Goal: Task Accomplishment & Management: Manage account settings

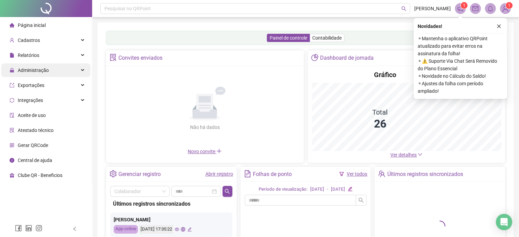
click at [58, 69] on div "Administração" at bounding box center [45, 71] width 89 height 14
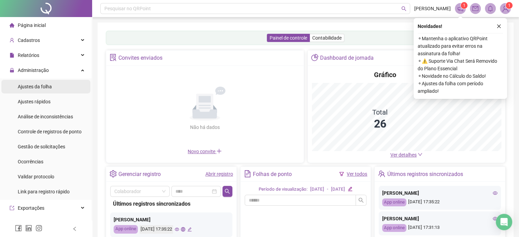
click at [58, 87] on li "Ajustes da folha" at bounding box center [45, 87] width 89 height 14
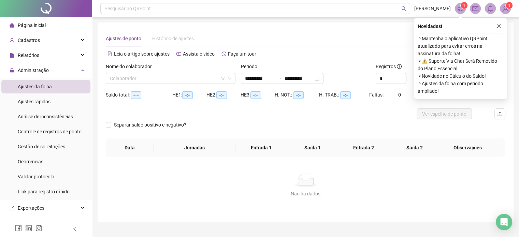
type input "**********"
click at [223, 77] on icon "filter" at bounding box center [223, 78] width 4 height 3
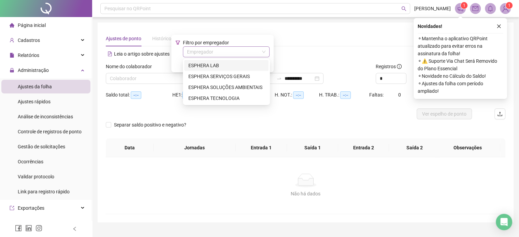
click at [231, 52] on input "search" at bounding box center [223, 52] width 72 height 10
click at [242, 66] on div "ESPHERA LAB" at bounding box center [227, 66] width 76 height 8
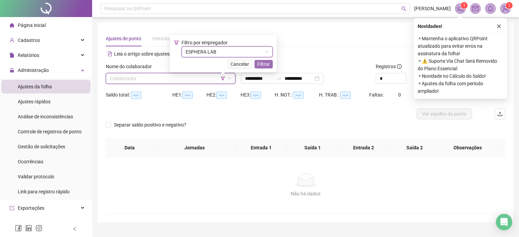
click at [261, 63] on span "Filtrar" at bounding box center [263, 64] width 13 height 8
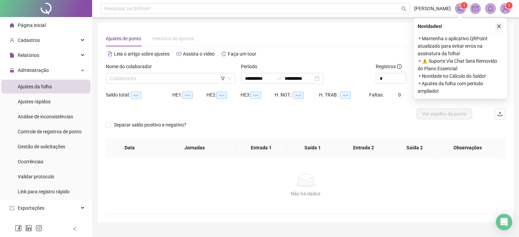
click at [496, 25] on button "button" at bounding box center [499, 26] width 8 height 8
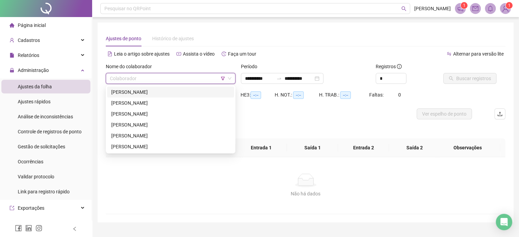
click at [209, 79] on input "search" at bounding box center [167, 78] width 115 height 10
click at [202, 89] on div "[PERSON_NAME]" at bounding box center [170, 92] width 119 height 8
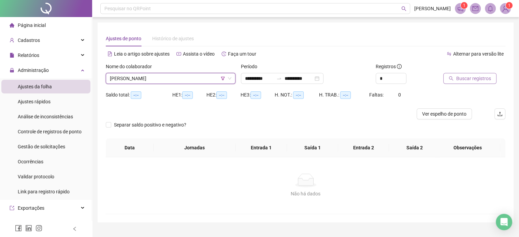
click at [470, 76] on span "Buscar registros" at bounding box center [474, 79] width 35 height 8
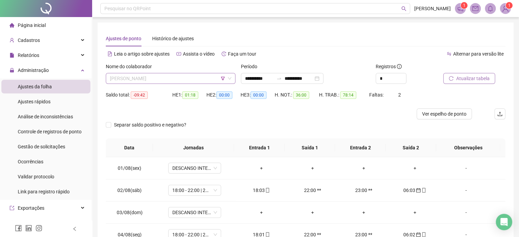
click at [192, 79] on span "[PERSON_NAME]" at bounding box center [171, 78] width 122 height 10
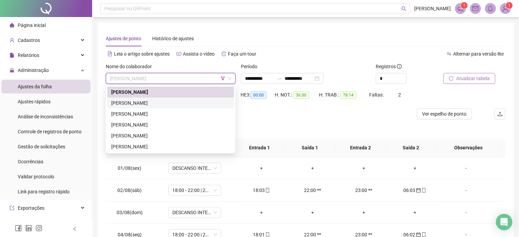
click at [187, 104] on div "[PERSON_NAME]" at bounding box center [170, 103] width 119 height 8
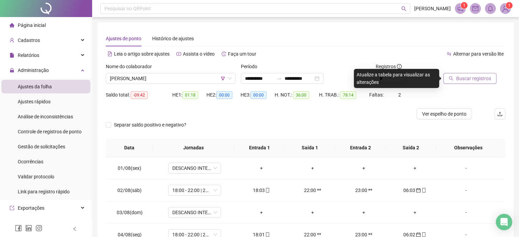
click at [457, 78] on span "Buscar registros" at bounding box center [474, 79] width 35 height 8
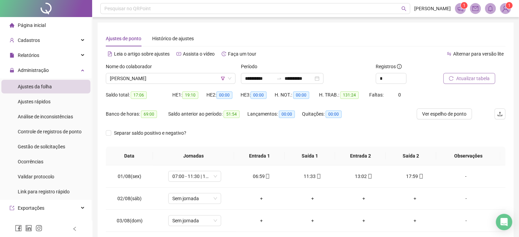
click at [518, 26] on div "**********" at bounding box center [305, 174] width 427 height 349
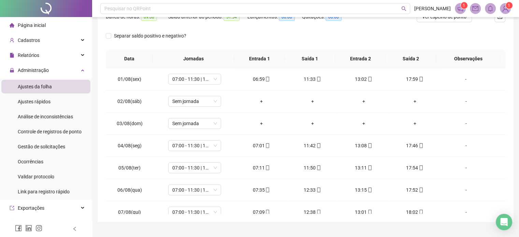
scroll to position [111, 0]
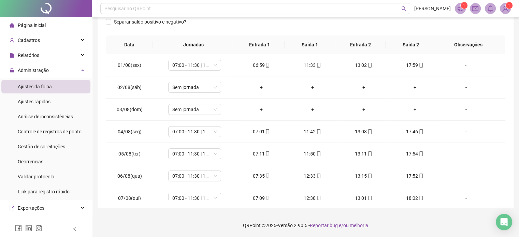
click at [506, 77] on div "**********" at bounding box center [306, 59] width 416 height 297
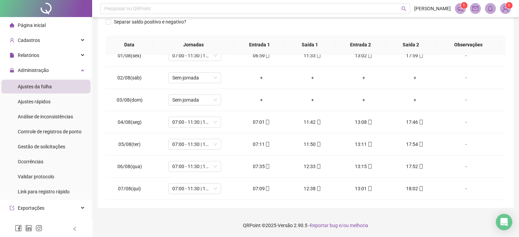
scroll to position [0, 0]
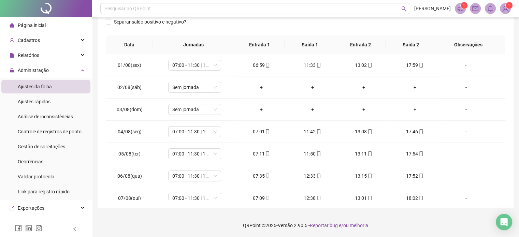
click at [519, 82] on div "**********" at bounding box center [305, 63] width 427 height 349
click at [519, 87] on div "**********" at bounding box center [305, 63] width 427 height 349
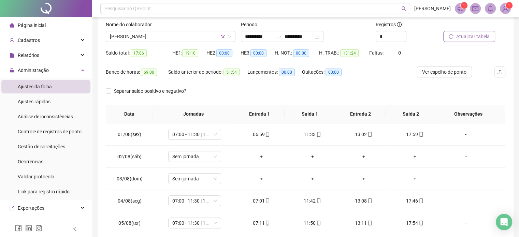
scroll to position [41, 0]
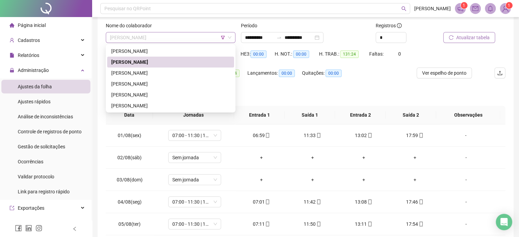
click at [200, 37] on span "[PERSON_NAME]" at bounding box center [171, 37] width 122 height 10
click at [186, 74] on div "[PERSON_NAME]" at bounding box center [170, 73] width 119 height 8
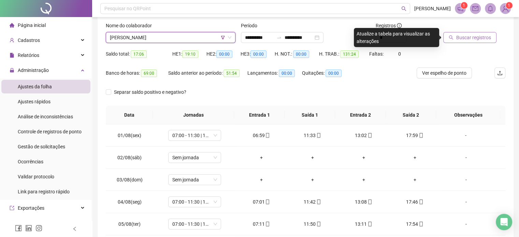
click at [482, 38] on span "Buscar registros" at bounding box center [474, 38] width 35 height 8
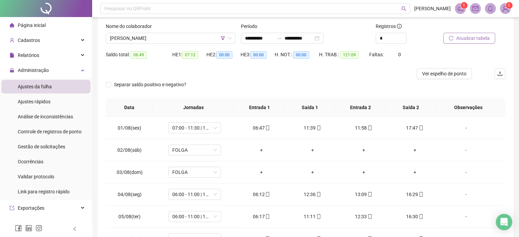
scroll to position [33, 0]
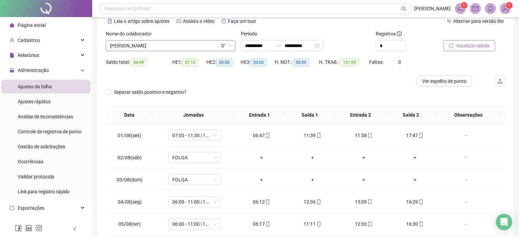
click at [194, 46] on span "[PERSON_NAME]" at bounding box center [171, 46] width 122 height 10
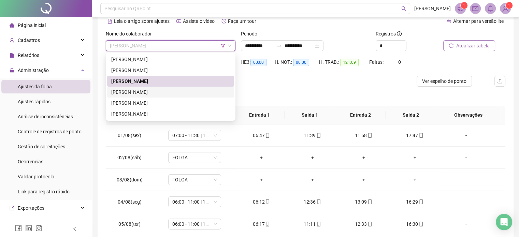
click at [175, 90] on div "[PERSON_NAME]" at bounding box center [170, 92] width 119 height 8
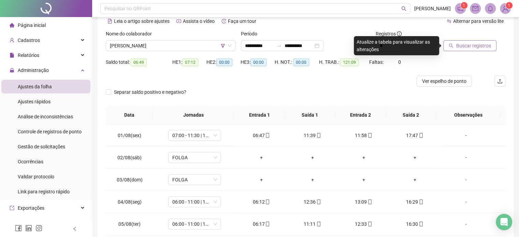
click at [457, 48] on span "Buscar registros" at bounding box center [474, 46] width 35 height 8
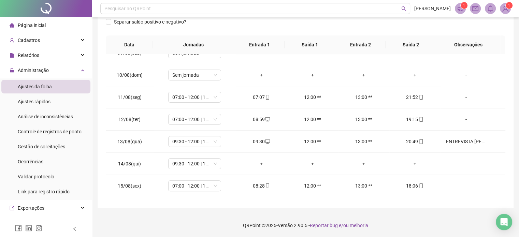
scroll to position [275, 0]
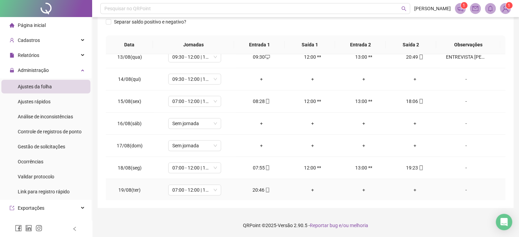
click at [403, 183] on td "+" at bounding box center [415, 190] width 51 height 22
click at [409, 187] on div "+" at bounding box center [415, 190] width 40 height 8
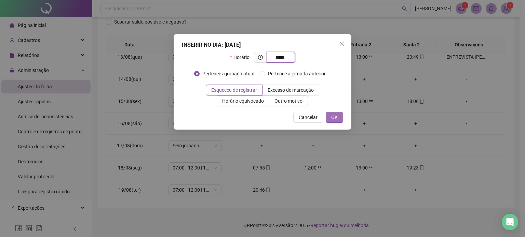
type input "*****"
click at [339, 119] on button "OK" at bounding box center [333, 117] width 17 height 11
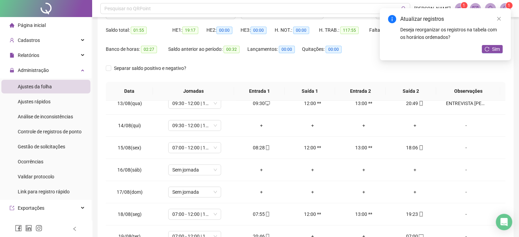
scroll to position [50, 0]
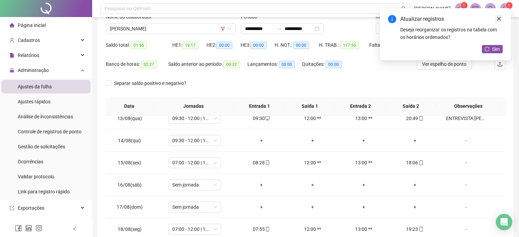
click at [496, 17] on link "Close" at bounding box center [500, 19] width 8 height 8
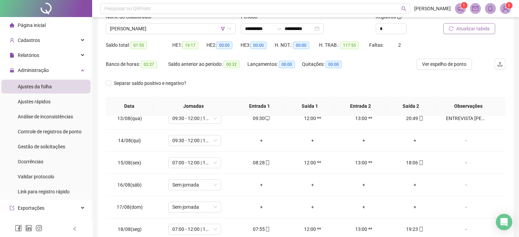
click at [473, 24] on button "Atualizar tabela" at bounding box center [470, 28] width 52 height 11
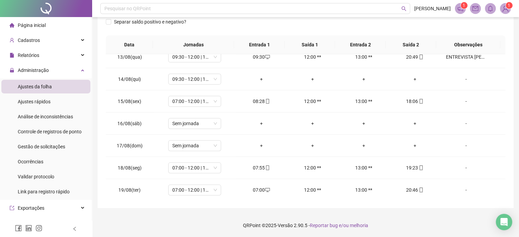
scroll to position [0, 0]
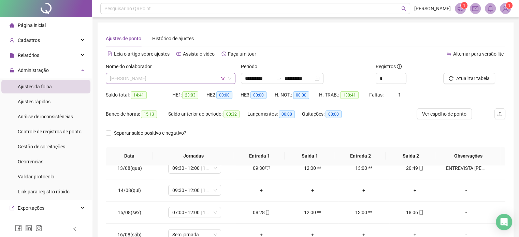
click at [198, 76] on span "[PERSON_NAME]" at bounding box center [171, 78] width 122 height 10
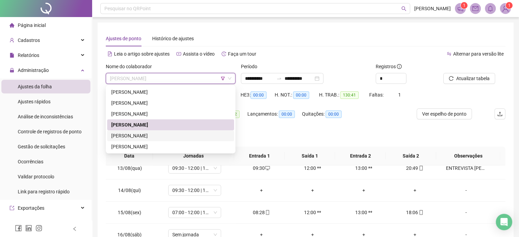
drag, startPoint x: 165, startPoint y: 135, endPoint x: 140, endPoint y: 124, distance: 27.5
click at [140, 124] on div "[PERSON_NAME]" at bounding box center [170, 125] width 119 height 8
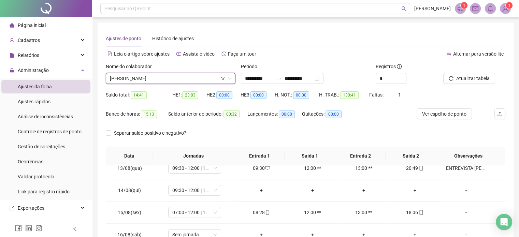
click at [219, 79] on span "[PERSON_NAME]" at bounding box center [171, 78] width 122 height 10
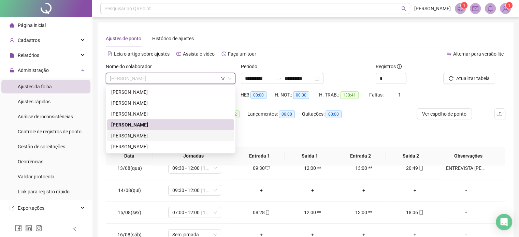
click at [162, 134] on div "[PERSON_NAME]" at bounding box center [170, 136] width 119 height 8
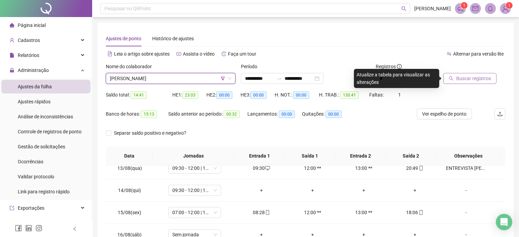
click at [476, 76] on span "Buscar registros" at bounding box center [474, 79] width 35 height 8
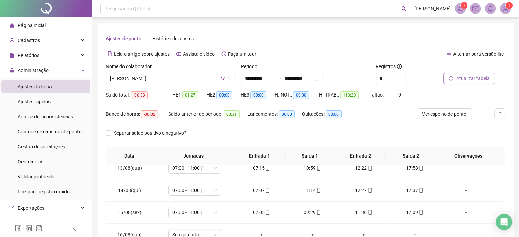
click at [467, 79] on span "Atualizar tabela" at bounding box center [473, 79] width 33 height 8
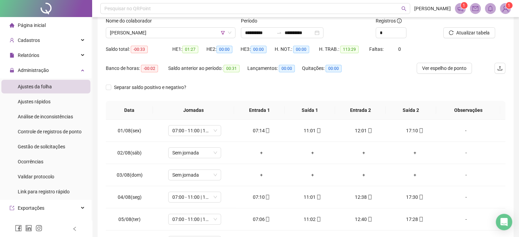
scroll to position [41, 0]
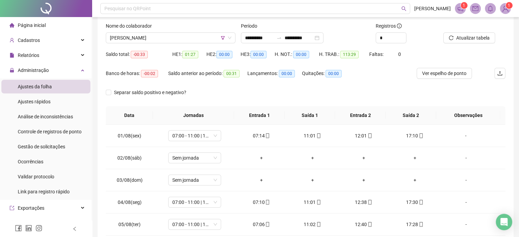
click at [458, 66] on div "Saldo total: -00:33 HE 1: 01:27 HE 2: 00:00 HE 3: 00:00 H. NOT.: 00:00 H. TRAB.…" at bounding box center [306, 58] width 400 height 19
click at [443, 81] on div "Ver espelho de ponto" at bounding box center [450, 77] width 67 height 19
click at [446, 76] on span "Ver espelho de ponto" at bounding box center [444, 74] width 44 height 8
click at [187, 35] on span "[PERSON_NAME]" at bounding box center [171, 38] width 122 height 10
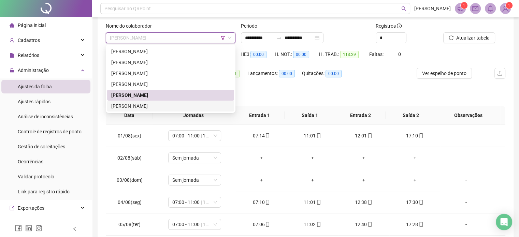
click at [159, 104] on div "[PERSON_NAME]" at bounding box center [170, 106] width 119 height 8
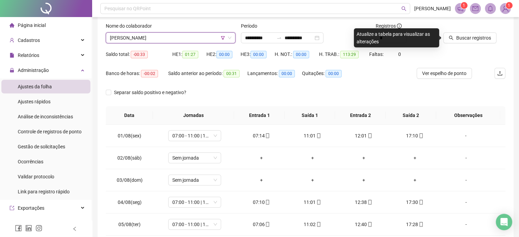
click at [465, 44] on div "Buscar registros" at bounding box center [475, 35] width 68 height 27
click at [467, 41] on span "Buscar registros" at bounding box center [474, 38] width 35 height 8
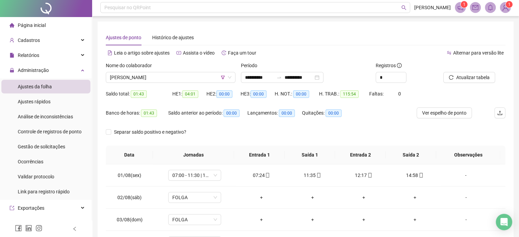
scroll to position [0, 0]
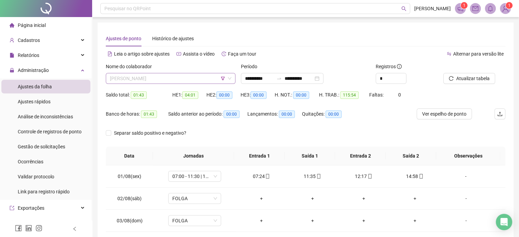
click at [179, 82] on span "[PERSON_NAME]" at bounding box center [171, 78] width 122 height 10
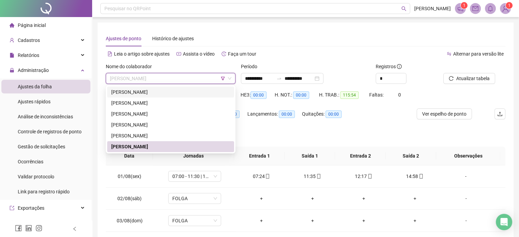
click at [286, 127] on div "Lançamentos: 00:00" at bounding box center [275, 118] width 55 height 19
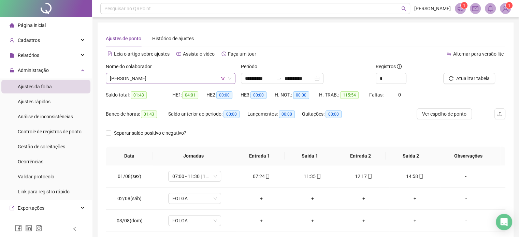
click at [222, 78] on icon "filter" at bounding box center [223, 78] width 4 height 4
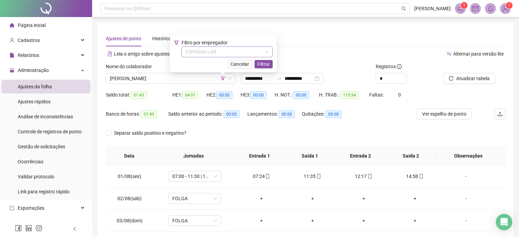
click at [230, 54] on span "ESPHERA LAB" at bounding box center [227, 52] width 83 height 10
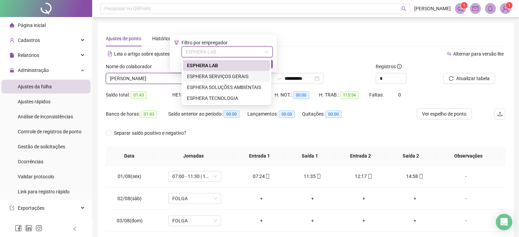
click at [231, 86] on div "ESPHERA SOLUÇÕES AMBIENTAIS" at bounding box center [226, 88] width 79 height 8
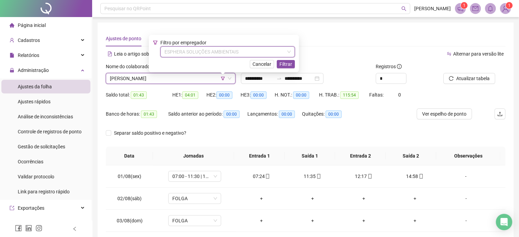
click at [233, 48] on span "ESPHERA SOLUÇÕES AMBIENTAIS" at bounding box center [228, 52] width 126 height 10
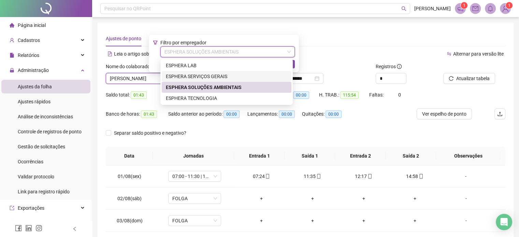
click at [228, 75] on div "ESPHERA SERVIÇOS GERAIS" at bounding box center [227, 77] width 122 height 8
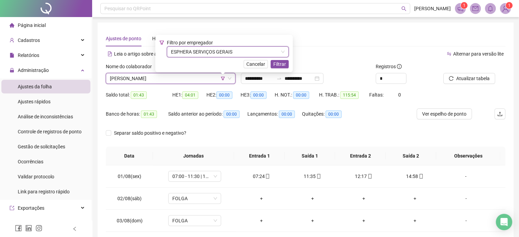
click at [273, 70] on div "Filtro por empregador ESPHERA SERVIÇOS GERAIS ESPHERA SERVIÇOS GERAIS Cancelar …" at bounding box center [224, 54] width 138 height 38
click at [274, 67] on span "Filtrar" at bounding box center [280, 64] width 13 height 8
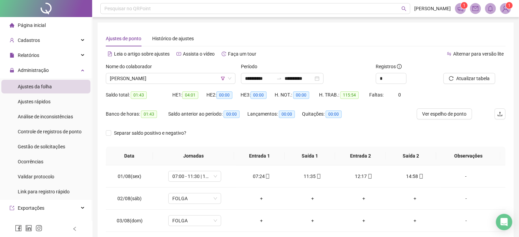
click at [474, 87] on div "Atualizar tabela" at bounding box center [475, 76] width 68 height 27
click at [474, 79] on span "Atualizar tabela" at bounding box center [473, 79] width 33 height 8
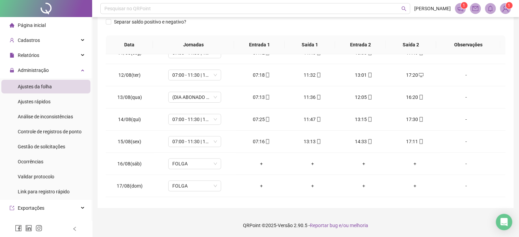
scroll to position [206, 0]
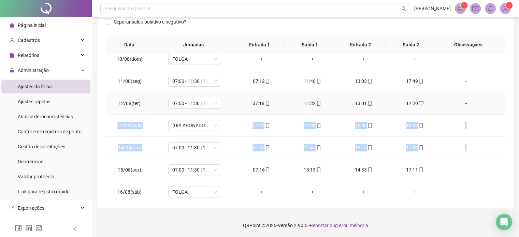
drag, startPoint x: 498, startPoint y: 143, endPoint x: 500, endPoint y: 110, distance: 33.2
click at [500, 110] on tbody "01/08(sex) 07:00 - 11:30 | 13:00 - 17:10 07:24 11:35 12:17 14:58 [DATE](sáb) FO…" at bounding box center [306, 59] width 400 height 422
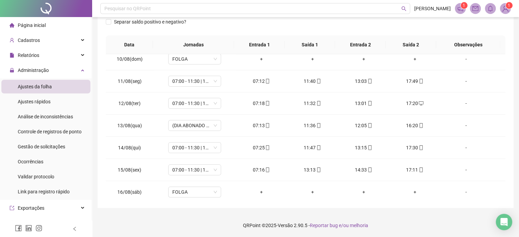
click at [508, 117] on div "**********" at bounding box center [306, 59] width 416 height 297
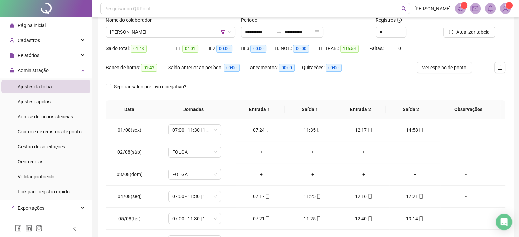
scroll to position [29, 0]
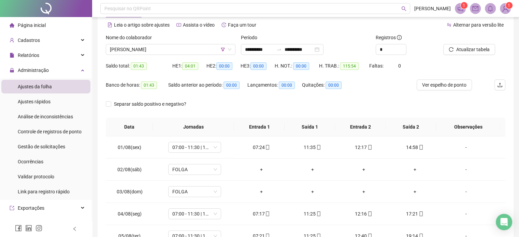
click at [206, 43] on div "Nome do colaborador" at bounding box center [171, 39] width 130 height 10
click at [205, 47] on span "[PERSON_NAME]" at bounding box center [171, 49] width 122 height 10
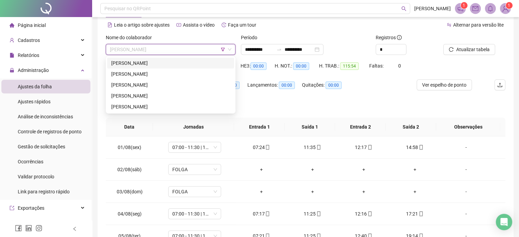
click at [268, 72] on div "HE 3: 00:00" at bounding box center [258, 69] width 34 height 19
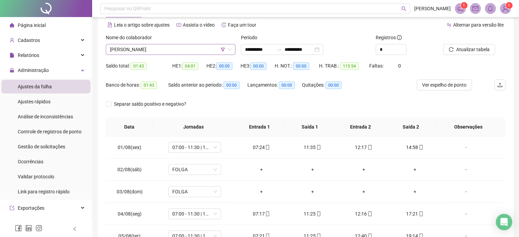
click at [188, 52] on span "[PERSON_NAME]" at bounding box center [171, 49] width 122 height 10
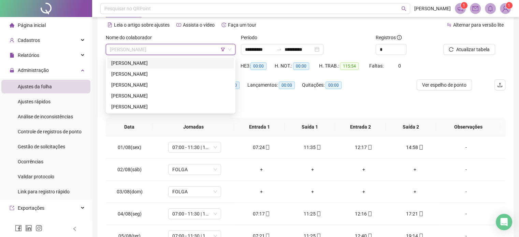
click at [184, 64] on div "[PERSON_NAME]" at bounding box center [170, 63] width 119 height 8
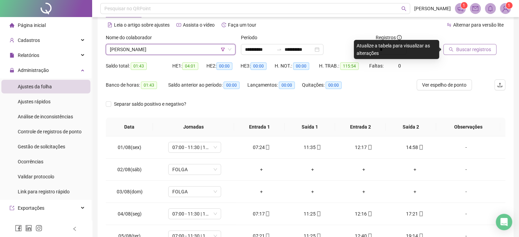
click at [471, 47] on span "Buscar registros" at bounding box center [474, 50] width 35 height 8
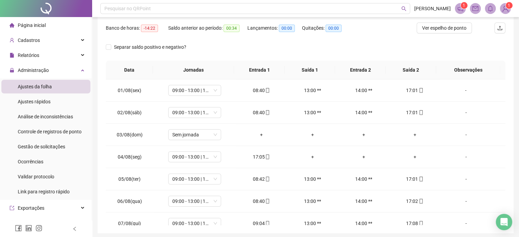
scroll to position [46, 0]
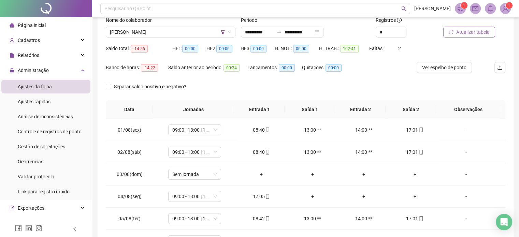
click at [474, 30] on span "Atualizar tabela" at bounding box center [473, 32] width 33 height 8
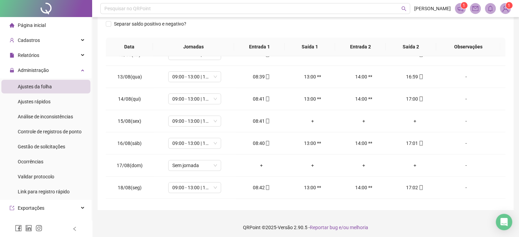
scroll to position [0, 0]
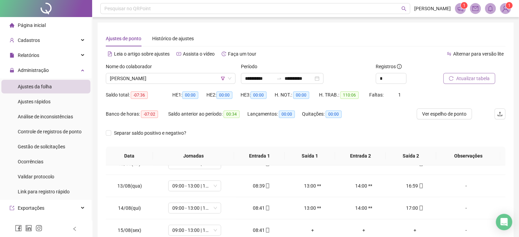
click at [475, 80] on span "Atualizar tabela" at bounding box center [473, 79] width 33 height 8
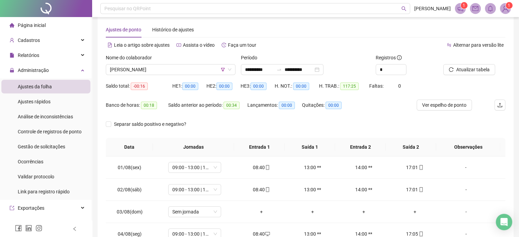
scroll to position [4, 0]
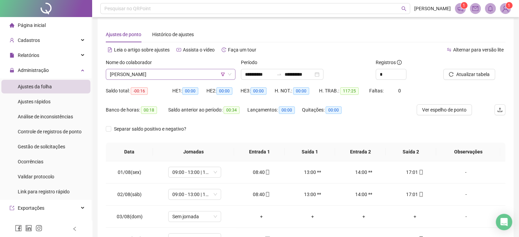
click at [193, 77] on span "[PERSON_NAME]" at bounding box center [171, 74] width 122 height 10
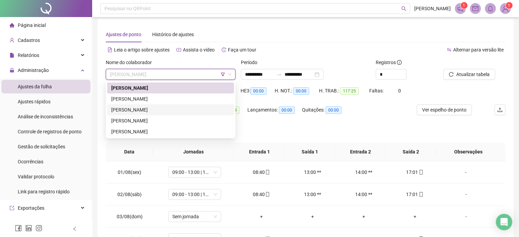
click at [180, 107] on div "[PERSON_NAME]" at bounding box center [170, 110] width 119 height 8
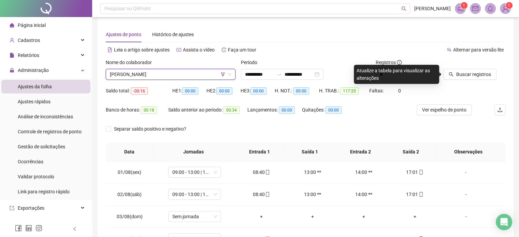
click at [183, 84] on div "Nome do colaborador [PERSON_NAME] NETO [PERSON_NAME]" at bounding box center [170, 72] width 135 height 27
click at [183, 83] on div "Nome do colaborador [PERSON_NAME]" at bounding box center [170, 72] width 135 height 27
click at [185, 82] on div "Nome do colaborador [PERSON_NAME]" at bounding box center [170, 72] width 135 height 27
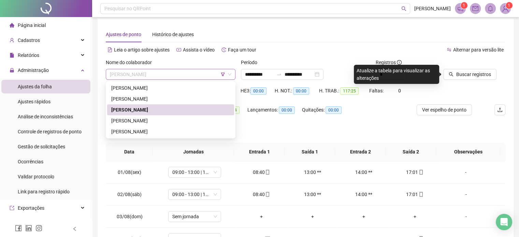
click at [188, 69] on span "[PERSON_NAME]" at bounding box center [171, 74] width 122 height 10
click at [163, 105] on div "[PERSON_NAME]" at bounding box center [170, 109] width 127 height 11
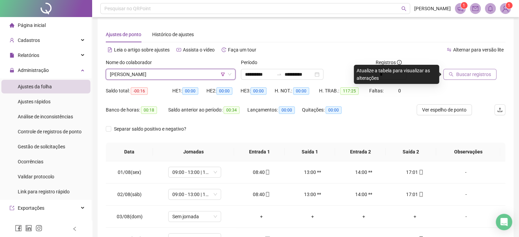
click at [463, 77] on span "Buscar registros" at bounding box center [474, 75] width 35 height 8
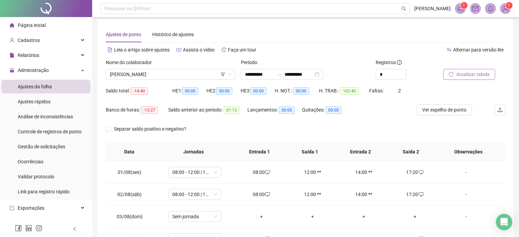
click at [463, 77] on span "Atualizar tabela" at bounding box center [473, 75] width 33 height 8
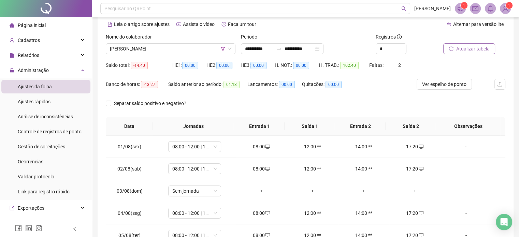
scroll to position [10, 0]
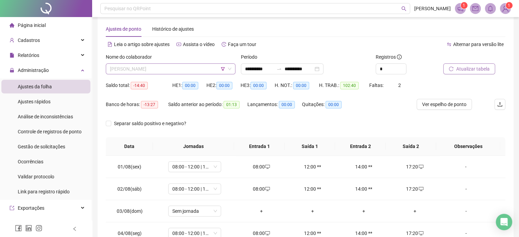
click at [175, 69] on span "[PERSON_NAME]" at bounding box center [171, 69] width 122 height 10
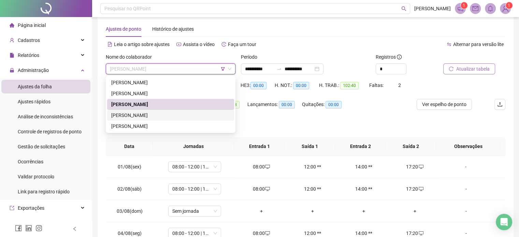
click at [175, 111] on div "[PERSON_NAME]" at bounding box center [170, 115] width 127 height 11
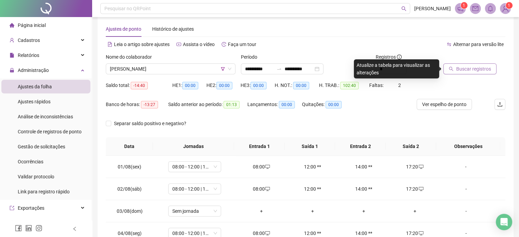
click at [462, 69] on span "Buscar registros" at bounding box center [474, 69] width 35 height 8
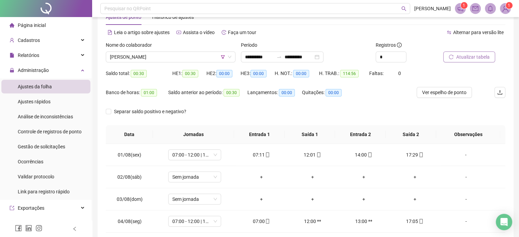
scroll to position [20, 0]
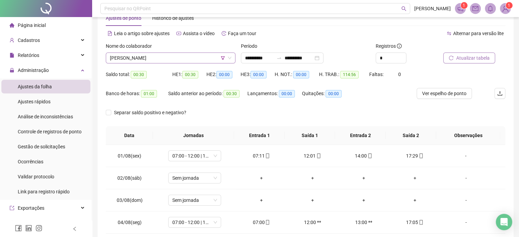
click at [192, 58] on span "[PERSON_NAME]" at bounding box center [171, 58] width 122 height 10
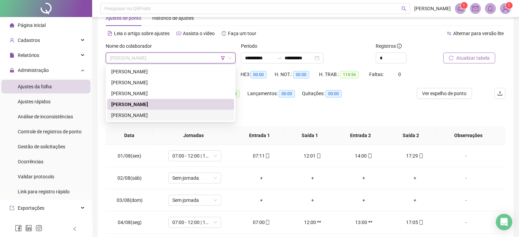
click at [167, 113] on div "[PERSON_NAME]" at bounding box center [170, 116] width 119 height 8
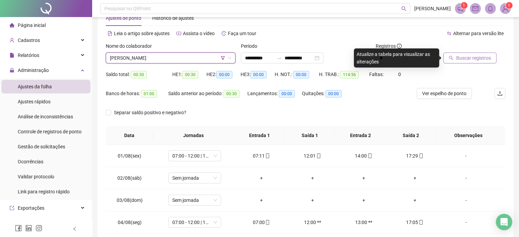
click at [460, 61] on span "Buscar registros" at bounding box center [474, 58] width 35 height 8
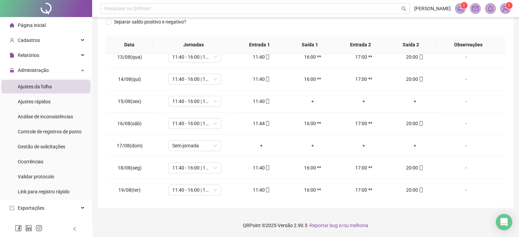
scroll to position [0, 0]
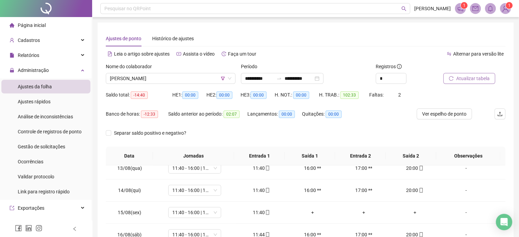
click at [469, 80] on span "Atualizar tabela" at bounding box center [473, 79] width 33 height 8
click at [470, 78] on span "Atualizar tabela" at bounding box center [473, 79] width 33 height 8
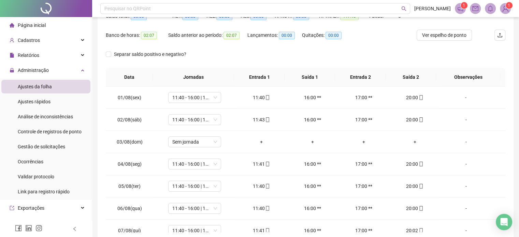
scroll to position [111, 0]
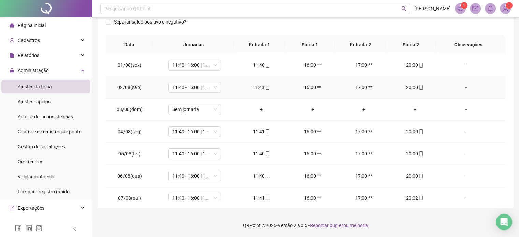
click at [500, 79] on td "-" at bounding box center [473, 87] width 65 height 22
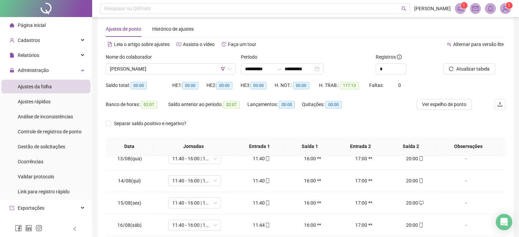
scroll to position [5, 0]
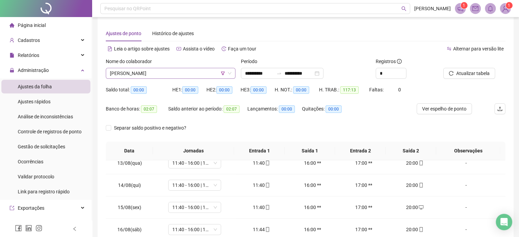
click at [167, 75] on span "[PERSON_NAME]" at bounding box center [171, 73] width 122 height 10
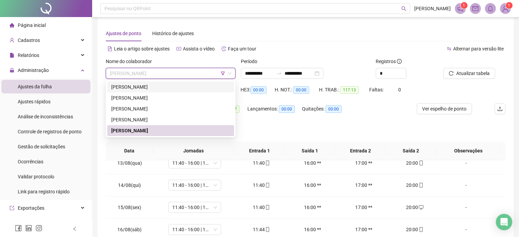
click at [222, 72] on icon "filter" at bounding box center [223, 73] width 4 height 4
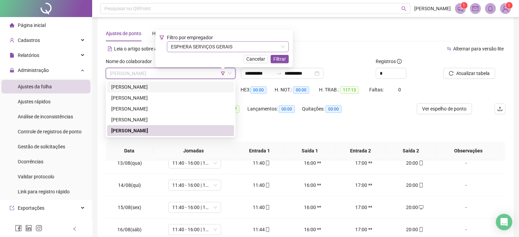
click at [229, 50] on span "ESPHERA SERVIÇOS GERAIS" at bounding box center [228, 47] width 114 height 10
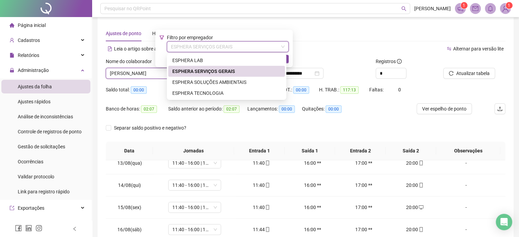
click at [229, 50] on span "ESPHERA SERVIÇOS GERAIS" at bounding box center [228, 47] width 114 height 10
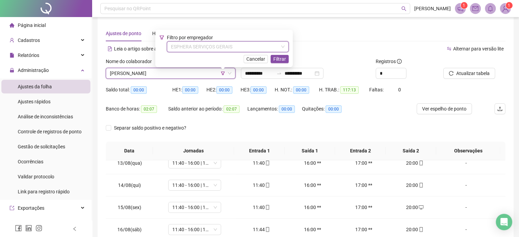
click at [231, 46] on span "ESPHERA SERVIÇOS GERAIS" at bounding box center [228, 47] width 114 height 10
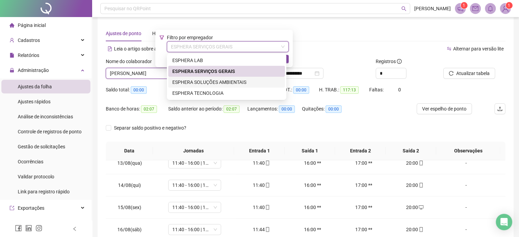
click at [220, 79] on div "ESPHERA SOLUÇÕES AMBIENTAIS" at bounding box center [226, 83] width 109 height 8
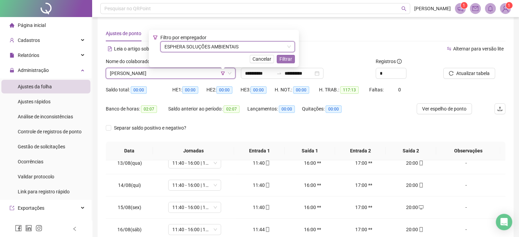
click at [284, 60] on span "Filtrar" at bounding box center [286, 59] width 13 height 8
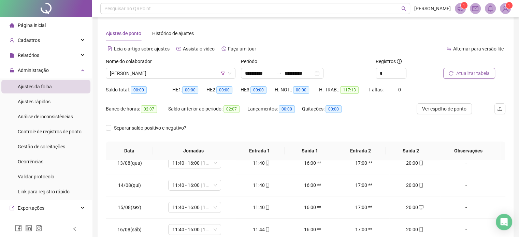
click at [467, 75] on span "Atualizar tabela" at bounding box center [473, 74] width 33 height 8
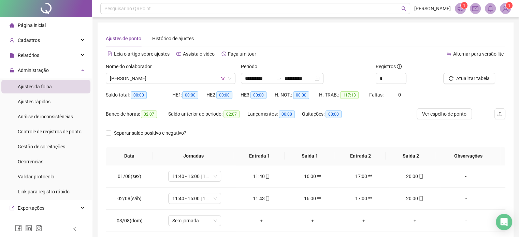
scroll to position [0, 0]
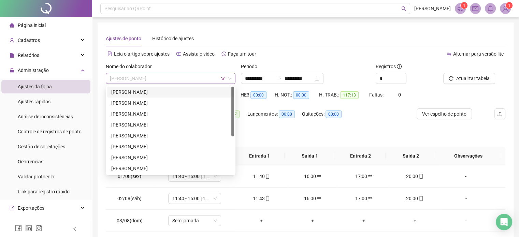
click at [193, 79] on span "[PERSON_NAME]" at bounding box center [171, 78] width 122 height 10
click at [181, 103] on div "[PERSON_NAME]" at bounding box center [170, 103] width 119 height 8
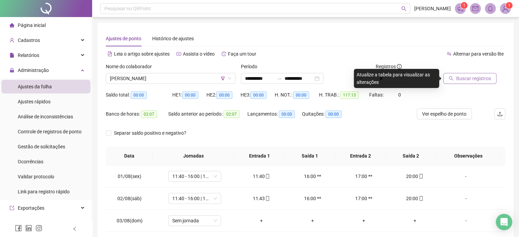
click at [465, 81] on span "Buscar registros" at bounding box center [474, 79] width 35 height 8
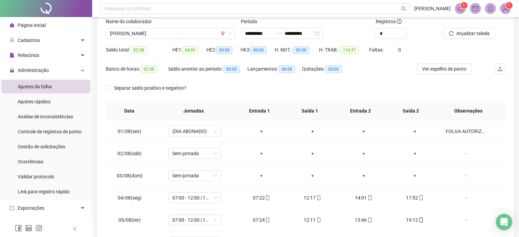
scroll to position [40, 0]
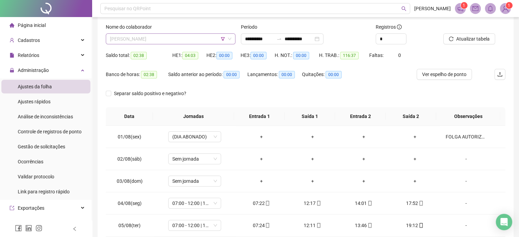
click at [210, 42] on span "[PERSON_NAME]" at bounding box center [171, 39] width 122 height 10
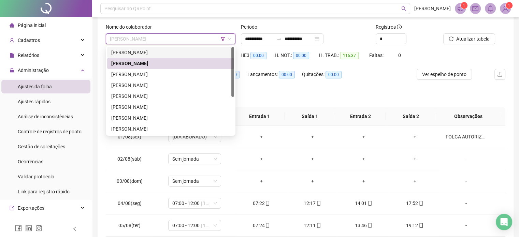
click at [340, 81] on div "Quitações: 00:00" at bounding box center [327, 78] width 50 height 19
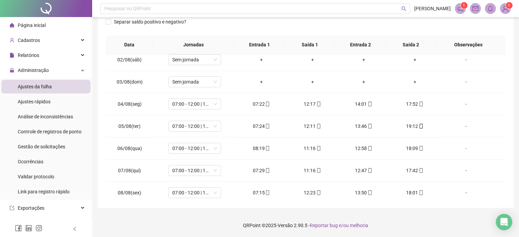
scroll to position [33, 0]
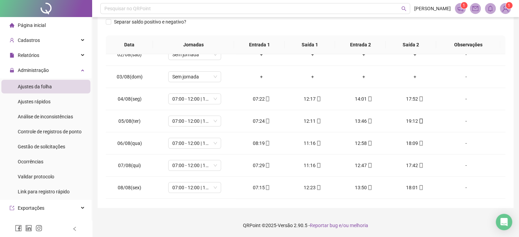
drag, startPoint x: 505, startPoint y: 70, endPoint x: 501, endPoint y: 81, distance: 11.4
click at [501, 81] on div "01/08(sex) (DIA ABONADO) + + + + FOLGA AUTORIZADA 02/08(sáb) Sem jornada + + + …" at bounding box center [306, 127] width 400 height 146
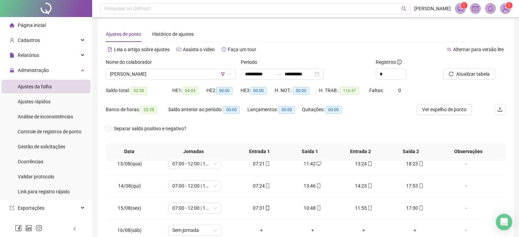
scroll to position [0, 0]
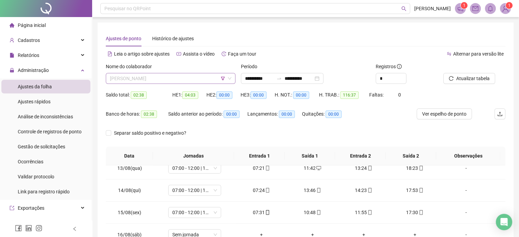
click at [189, 81] on span "[PERSON_NAME]" at bounding box center [171, 78] width 122 height 10
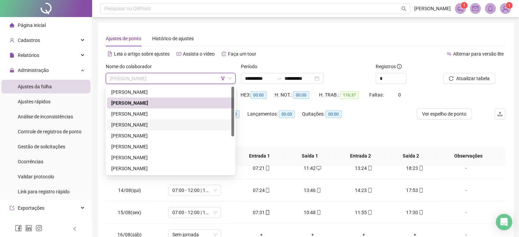
click at [156, 124] on div "[PERSON_NAME]" at bounding box center [170, 125] width 119 height 8
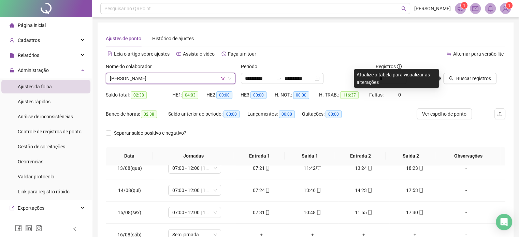
click at [469, 86] on div "Buscar registros" at bounding box center [475, 76] width 68 height 27
click at [467, 79] on span "Buscar registros" at bounding box center [474, 79] width 35 height 8
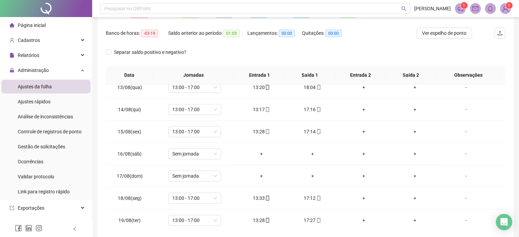
scroll to position [97, 0]
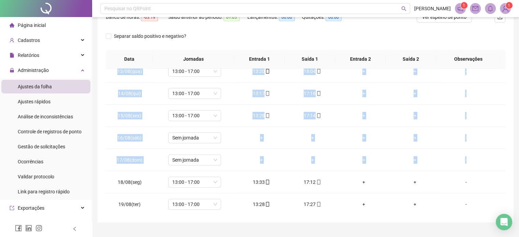
drag, startPoint x: 500, startPoint y: 162, endPoint x: 506, endPoint y: 154, distance: 10.5
click at [506, 154] on div "**********" at bounding box center [306, 74] width 416 height 297
click at [513, 145] on div "**********" at bounding box center [306, 74] width 416 height 297
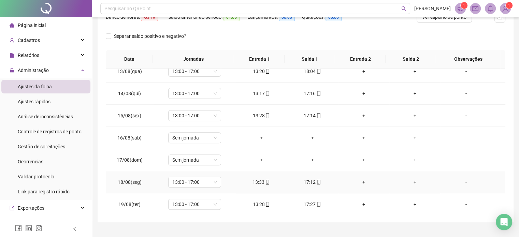
click at [500, 172] on td "-" at bounding box center [473, 182] width 65 height 22
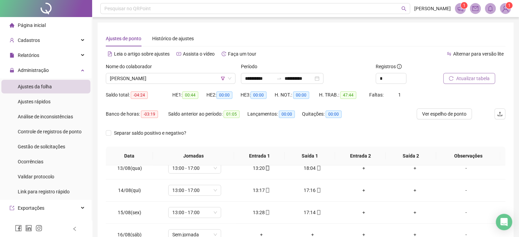
click at [148, 87] on div "Nome do colaborador [PERSON_NAME]" at bounding box center [170, 76] width 135 height 27
click at [158, 79] on span "[PERSON_NAME]" at bounding box center [171, 78] width 122 height 10
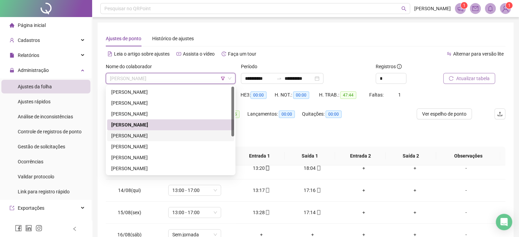
click at [149, 138] on div "[PERSON_NAME]" at bounding box center [170, 136] width 119 height 8
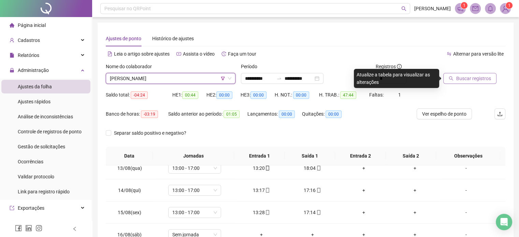
click at [469, 81] on span "Buscar registros" at bounding box center [474, 79] width 35 height 8
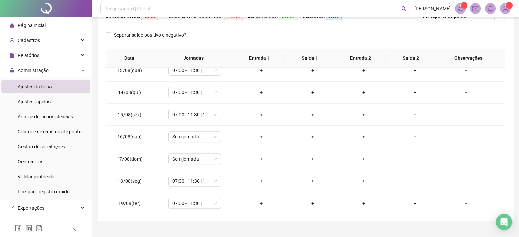
scroll to position [100, 0]
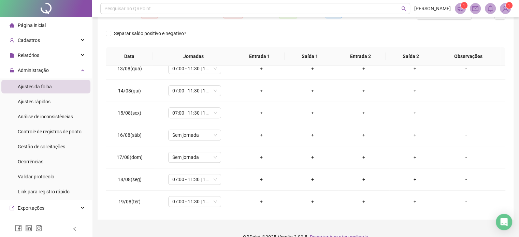
click at [506, 163] on div "**********" at bounding box center [306, 71] width 416 height 297
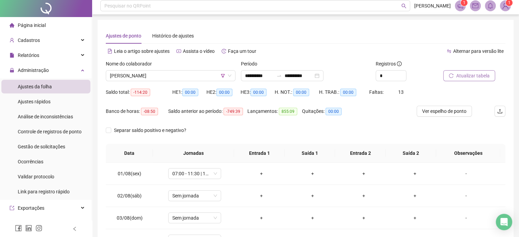
scroll to position [0, 0]
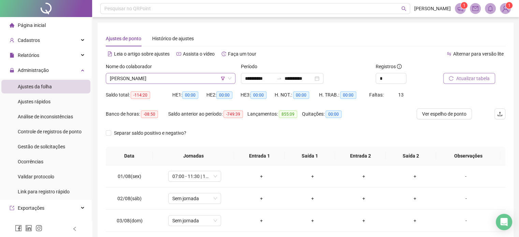
click at [179, 74] on span "[PERSON_NAME]" at bounding box center [171, 78] width 122 height 10
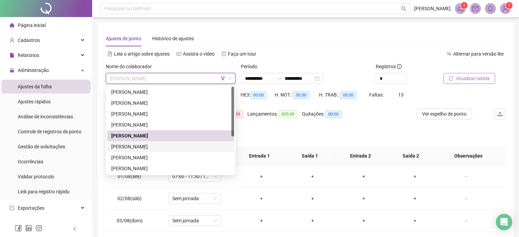
click at [164, 142] on div "[PERSON_NAME]" at bounding box center [170, 146] width 127 height 11
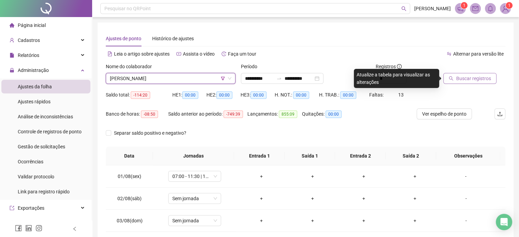
click at [441, 78] on div "Buscar registros" at bounding box center [475, 76] width 68 height 27
click at [456, 78] on button "Buscar registros" at bounding box center [470, 78] width 53 height 11
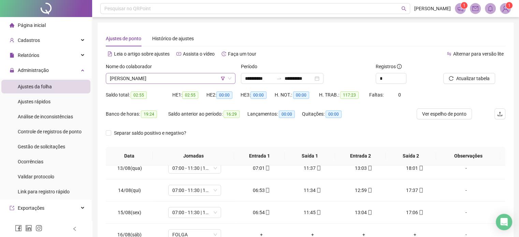
click at [180, 78] on span "[PERSON_NAME]" at bounding box center [171, 78] width 122 height 10
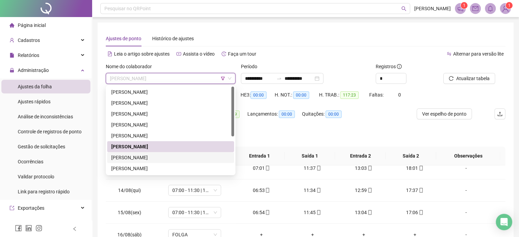
click at [163, 155] on div "[PERSON_NAME]" at bounding box center [170, 158] width 119 height 8
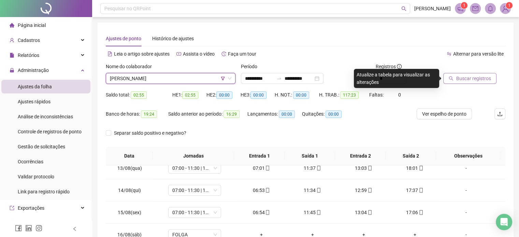
click at [457, 79] on span "Buscar registros" at bounding box center [474, 79] width 35 height 8
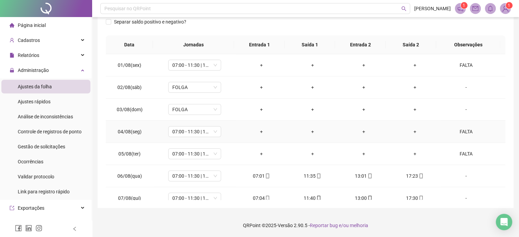
click at [470, 131] on div "FALTA" at bounding box center [466, 132] width 40 height 8
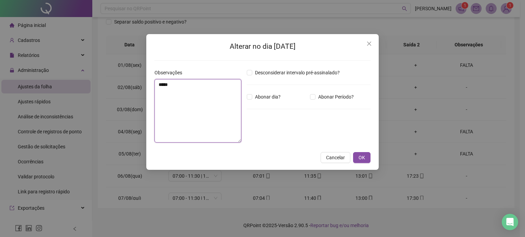
click at [176, 97] on textarea "*****" at bounding box center [197, 111] width 87 height 64
type textarea "*"
type textarea "**********"
click at [257, 93] on div "Desconsiderar intervalo pré-assinalado? Abonar dia? Abonar Período? Horas a abo…" at bounding box center [308, 108] width 129 height 79
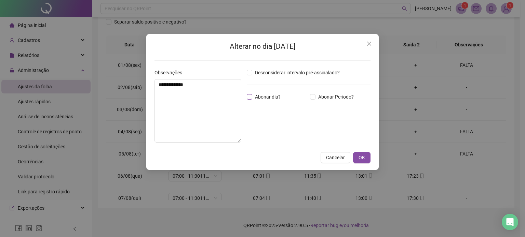
click at [257, 95] on span "Abonar dia?" at bounding box center [267, 97] width 31 height 8
click at [355, 156] on button "OK" at bounding box center [361, 157] width 17 height 11
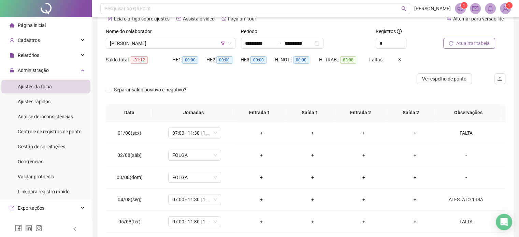
scroll to position [36, 0]
click at [471, 52] on div "Atualizar tabela" at bounding box center [475, 40] width 68 height 27
click at [478, 43] on span "Atualizar tabela" at bounding box center [473, 43] width 33 height 8
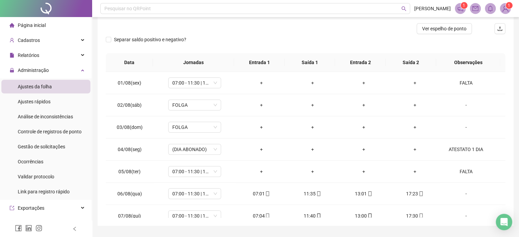
scroll to position [103, 0]
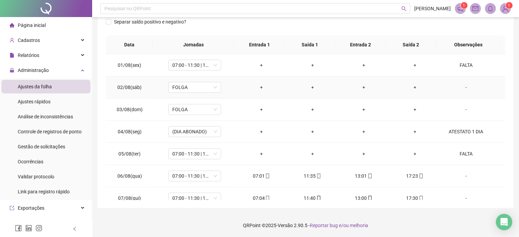
click at [498, 90] on td "-" at bounding box center [473, 87] width 65 height 22
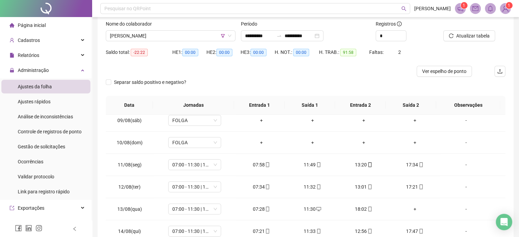
scroll to position [40, 0]
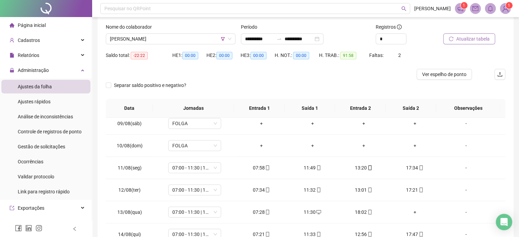
click at [485, 37] on span "Atualizar tabela" at bounding box center [473, 39] width 33 height 8
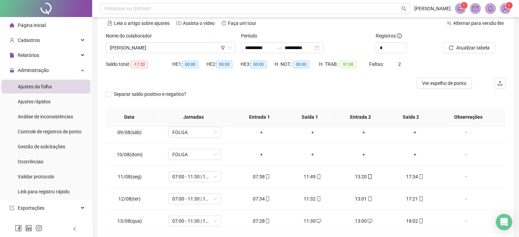
scroll to position [11, 0]
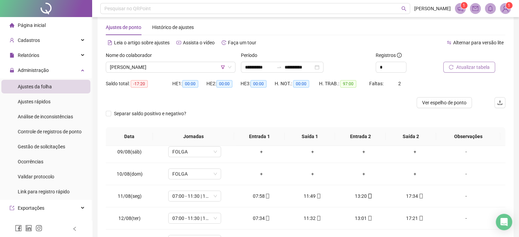
click at [477, 67] on span "Atualizar tabela" at bounding box center [473, 68] width 33 height 8
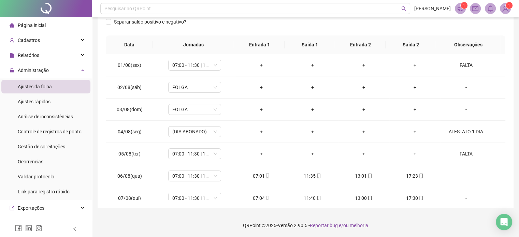
scroll to position [0, 0]
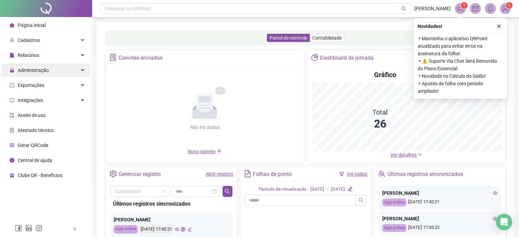
click at [78, 75] on div "Administração" at bounding box center [45, 71] width 89 height 14
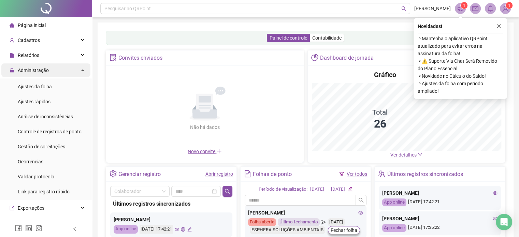
click at [78, 75] on div "Administração" at bounding box center [45, 71] width 89 height 14
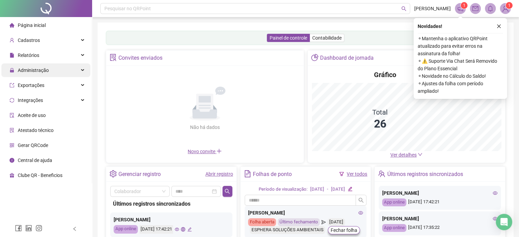
click at [78, 75] on div "Administração" at bounding box center [45, 71] width 89 height 14
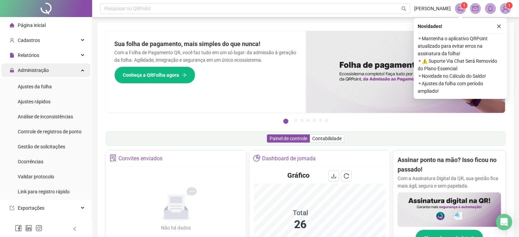
click at [81, 73] on div "Administração" at bounding box center [45, 71] width 89 height 14
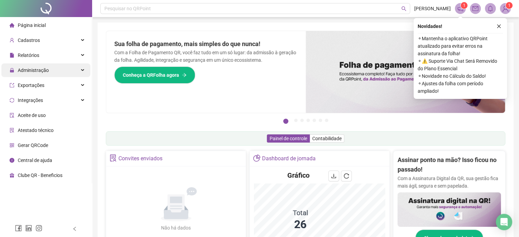
click at [81, 74] on div "Administração" at bounding box center [45, 71] width 89 height 14
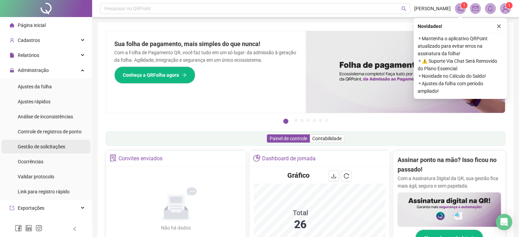
click at [44, 153] on div "Gestão de solicitações" at bounding box center [41, 147] width 47 height 14
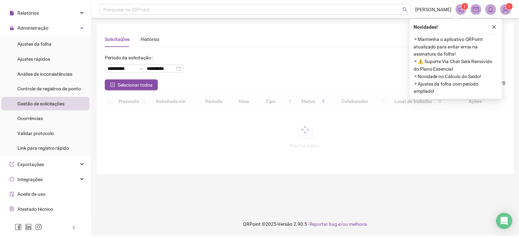
scroll to position [45, 0]
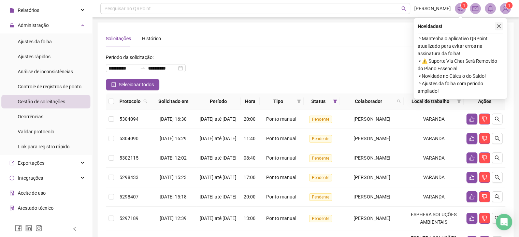
click at [497, 28] on icon "close" at bounding box center [499, 26] width 5 height 5
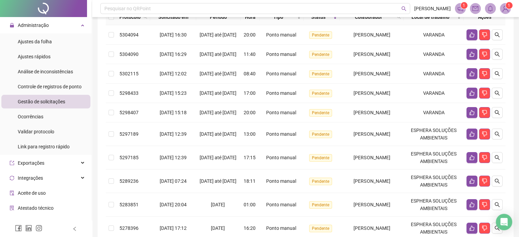
scroll to position [61, 0]
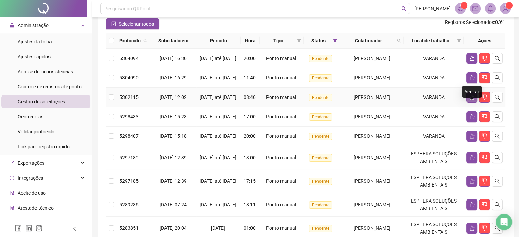
click at [469, 103] on button "button" at bounding box center [472, 97] width 11 height 11
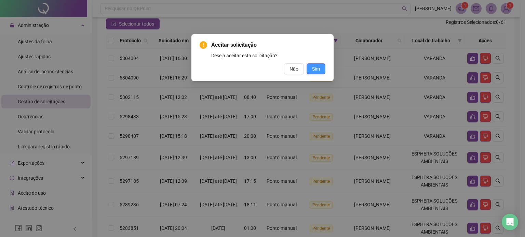
click at [317, 72] on span "Sim" at bounding box center [316, 69] width 8 height 8
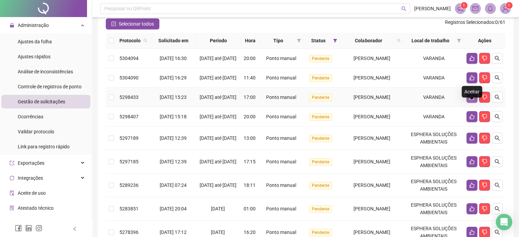
click at [470, 103] on button "button" at bounding box center [472, 97] width 11 height 11
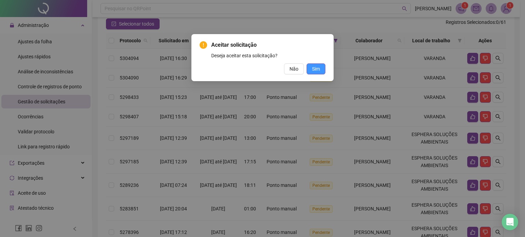
click at [316, 66] on span "Sim" at bounding box center [316, 69] width 8 height 8
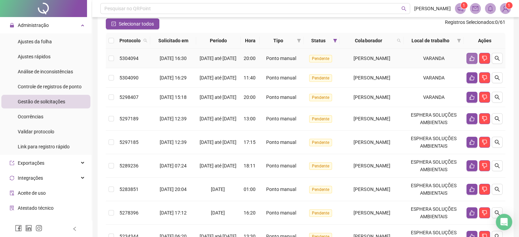
click at [467, 62] on button "button" at bounding box center [472, 58] width 11 height 11
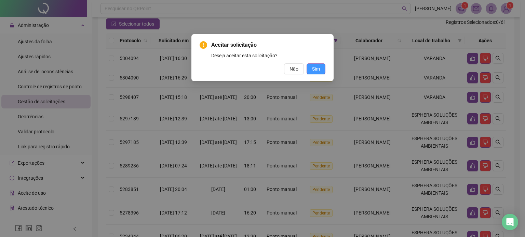
click at [320, 73] on button "Sim" at bounding box center [315, 69] width 19 height 11
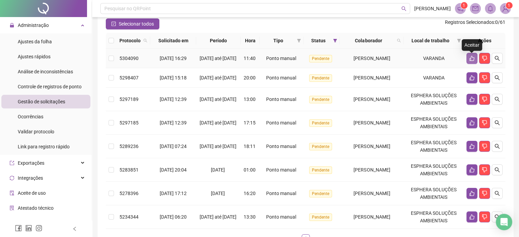
click at [468, 60] on button "button" at bounding box center [472, 58] width 11 height 11
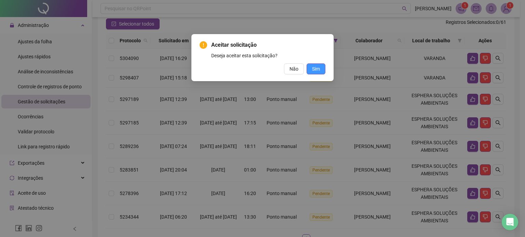
click at [321, 69] on button "Sim" at bounding box center [315, 69] width 19 height 11
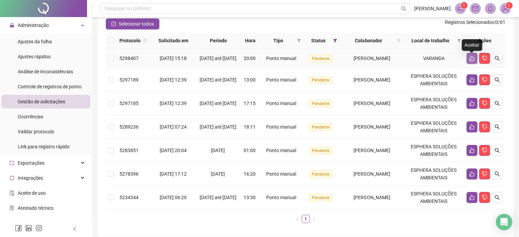
click at [472, 60] on icon "like" at bounding box center [472, 58] width 5 height 5
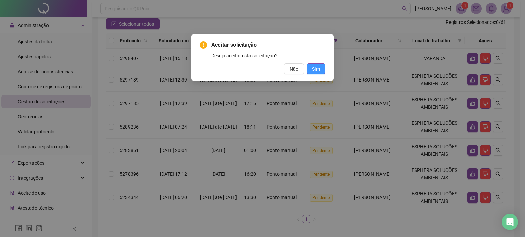
click at [320, 74] on button "Sim" at bounding box center [315, 69] width 19 height 11
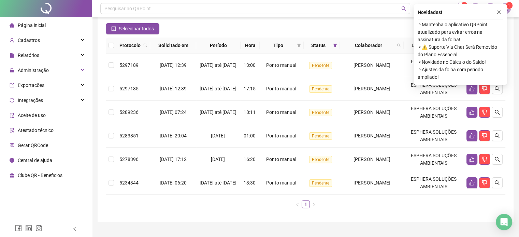
scroll to position [70, 0]
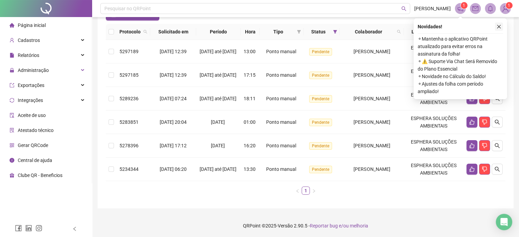
click at [499, 26] on icon "close" at bounding box center [499, 26] width 5 height 5
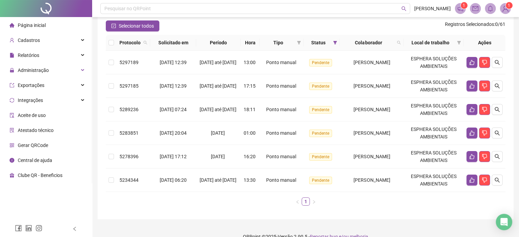
scroll to position [0, 0]
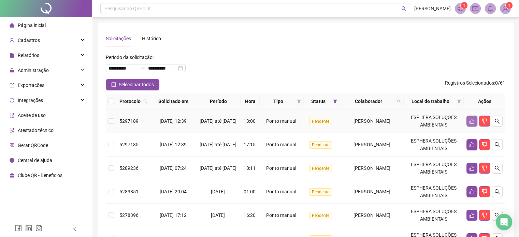
click at [468, 123] on button "button" at bounding box center [472, 121] width 11 height 11
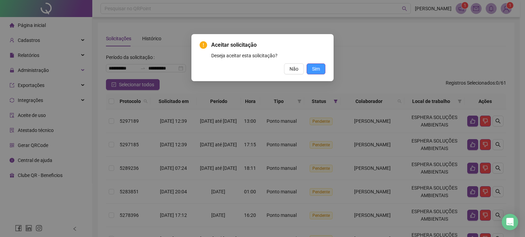
click at [317, 71] on span "Sim" at bounding box center [316, 69] width 8 height 8
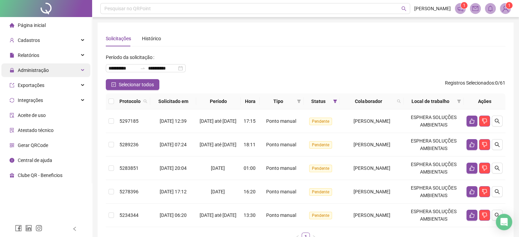
click at [47, 68] on span "Administração" at bounding box center [33, 70] width 31 height 5
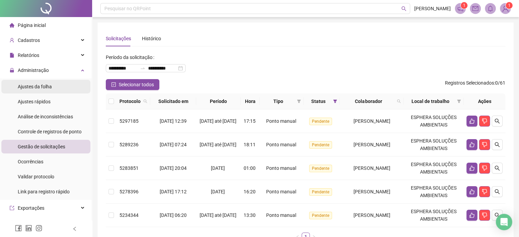
click at [51, 84] on span "Ajustes da folha" at bounding box center [35, 86] width 34 height 5
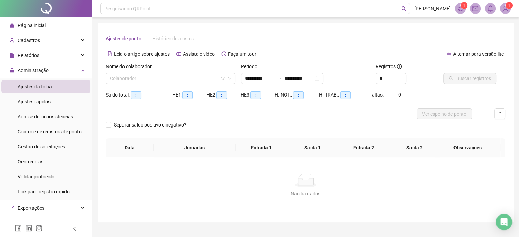
type input "**********"
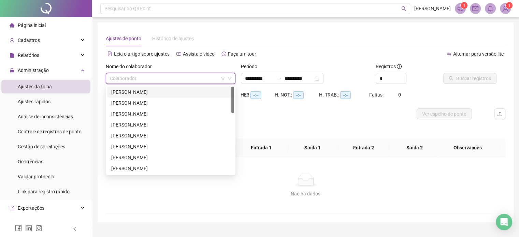
click at [160, 81] on input "search" at bounding box center [167, 78] width 115 height 10
click at [221, 79] on icon "filter" at bounding box center [223, 78] width 4 height 4
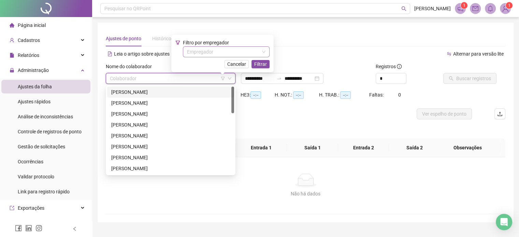
click at [227, 57] on input "search" at bounding box center [223, 52] width 72 height 10
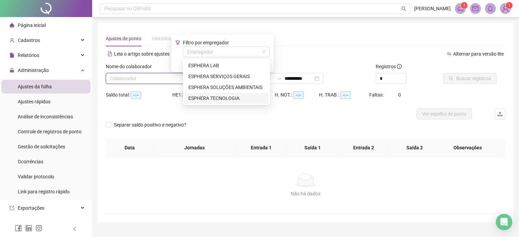
click at [224, 97] on div "ESPHERA TECNOLOGIA" at bounding box center [227, 99] width 76 height 8
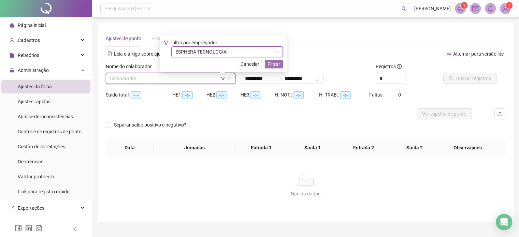
click at [270, 65] on span "Filtrar" at bounding box center [274, 64] width 13 height 8
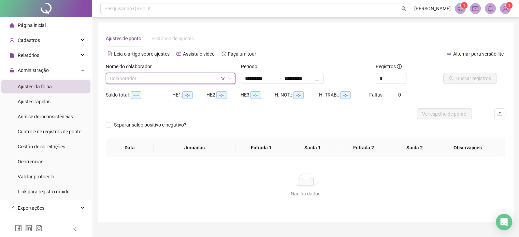
click at [178, 80] on input "search" at bounding box center [167, 78] width 115 height 10
click at [176, 92] on div "CARLOS HERBERT BENTO VIEIRA" at bounding box center [170, 92] width 119 height 8
click at [468, 76] on span "Buscar registros" at bounding box center [474, 79] width 35 height 8
